Goal: Complete application form

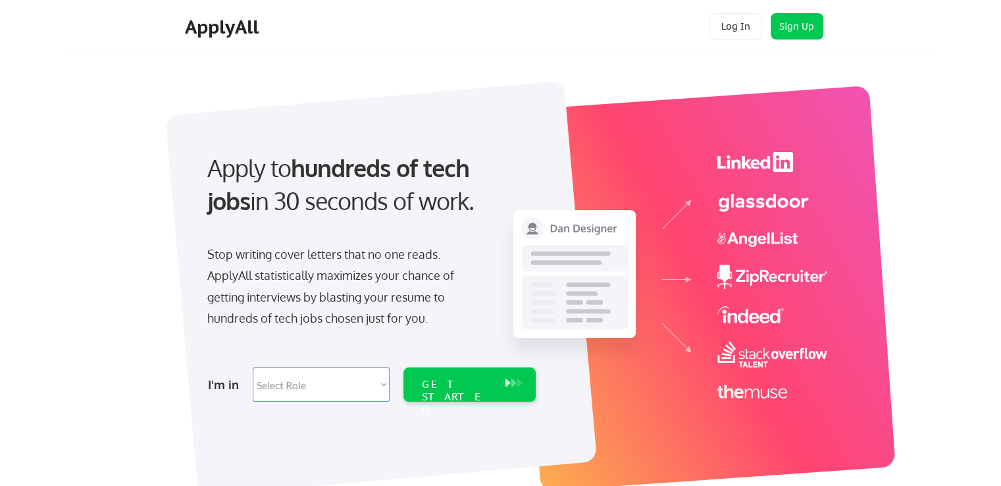
scroll to position [66, 0]
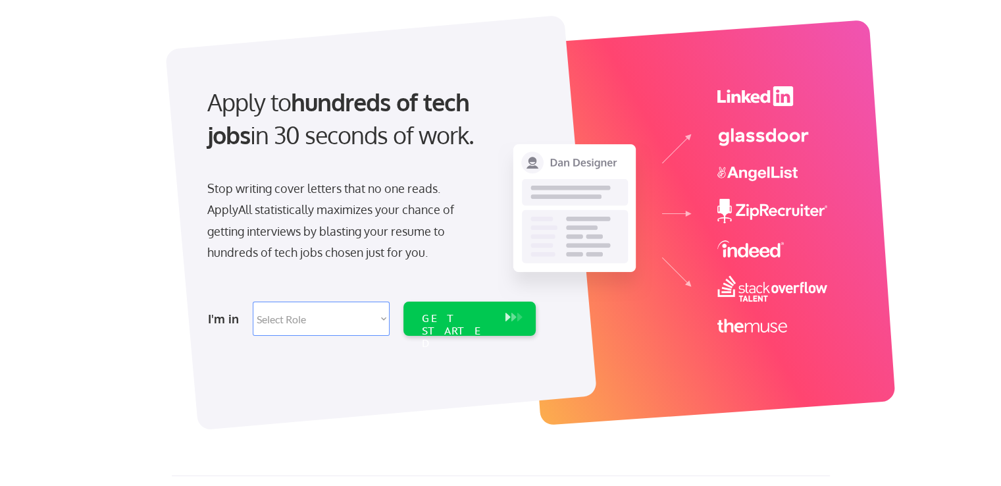
click at [341, 324] on select "Select Role Software Engineering Product Management Customer Success Sales UI/U…" at bounding box center [321, 318] width 137 height 34
select select ""marketing___comms""
click at [253, 301] on select "Select Role Software Engineering Product Management Customer Success Sales UI/U…" at bounding box center [321, 318] width 137 height 34
select select ""marketing___comms""
click at [468, 329] on div "GET STARTED" at bounding box center [457, 318] width 84 height 34
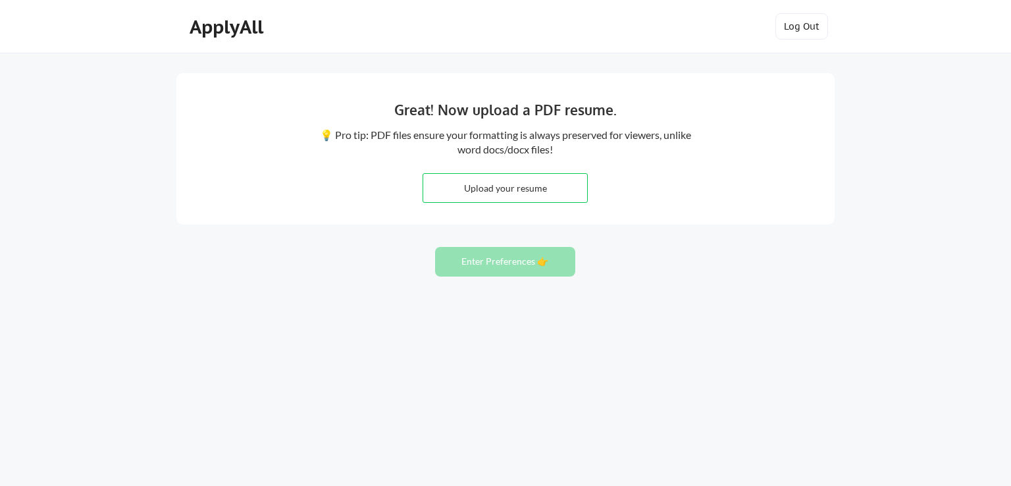
click at [476, 270] on button "Enter Preferences 👉" at bounding box center [505, 262] width 140 height 30
click at [512, 185] on input "file" at bounding box center [505, 188] width 164 height 28
